Goal: Check status: Check status

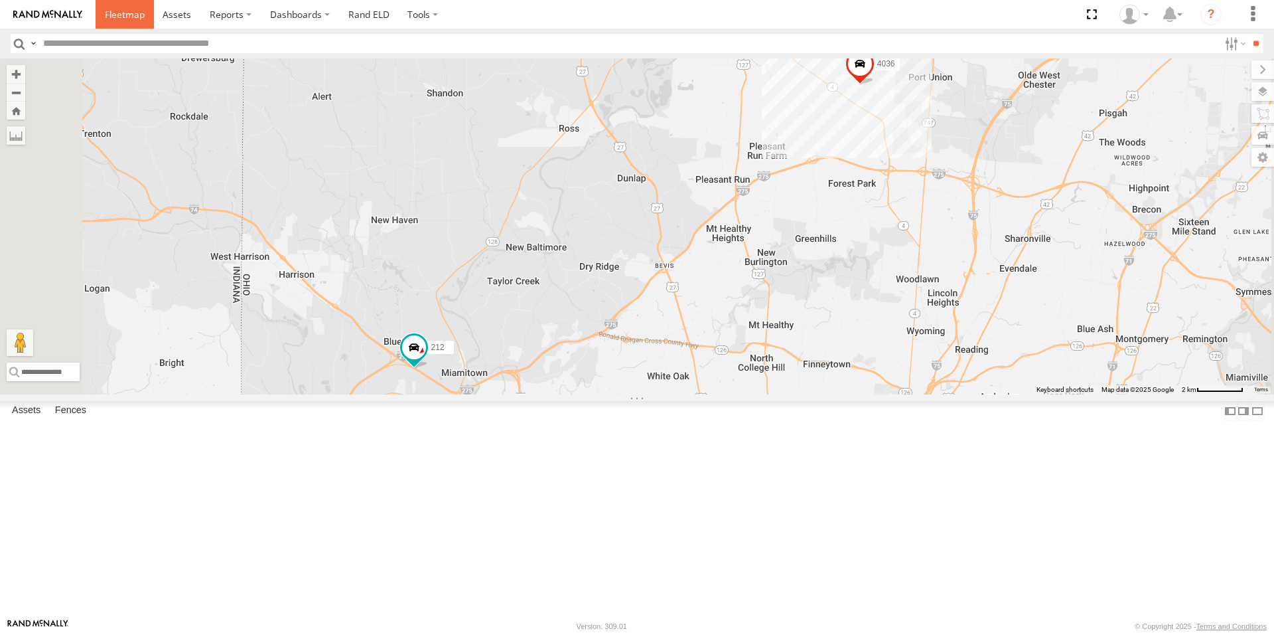
click at [128, 13] on span at bounding box center [125, 14] width 40 height 13
